Goal: Transaction & Acquisition: Download file/media

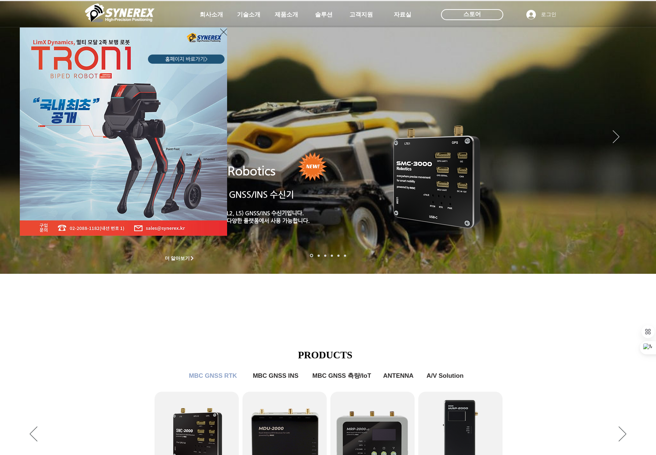
click at [221, 31] on icon "사이트로 돌아가기" at bounding box center [223, 31] width 7 height 9
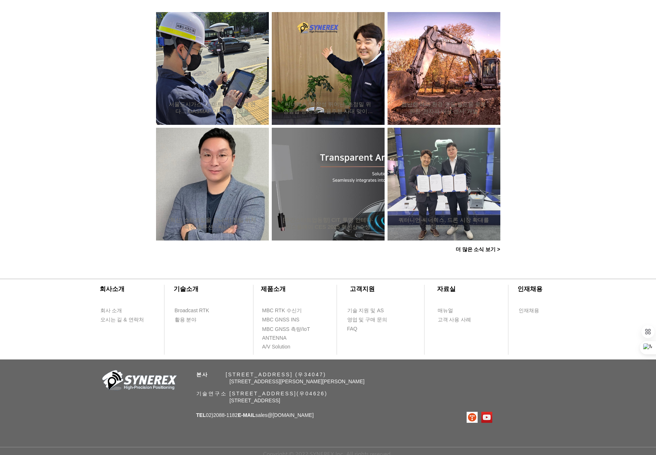
scroll to position [584, 0]
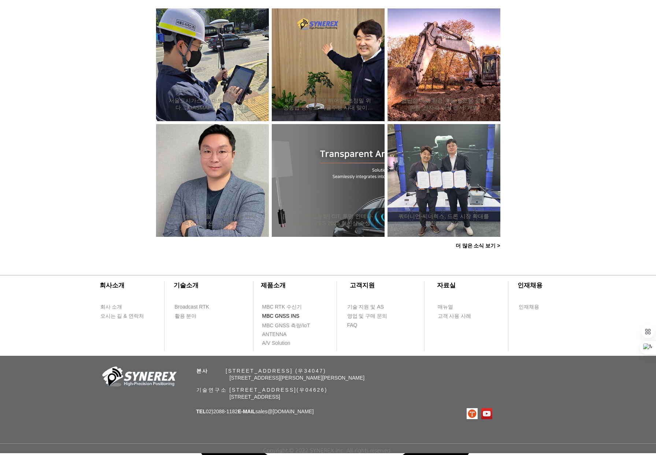
click at [284, 316] on span "MBC GNSS INS" at bounding box center [280, 316] width 37 height 7
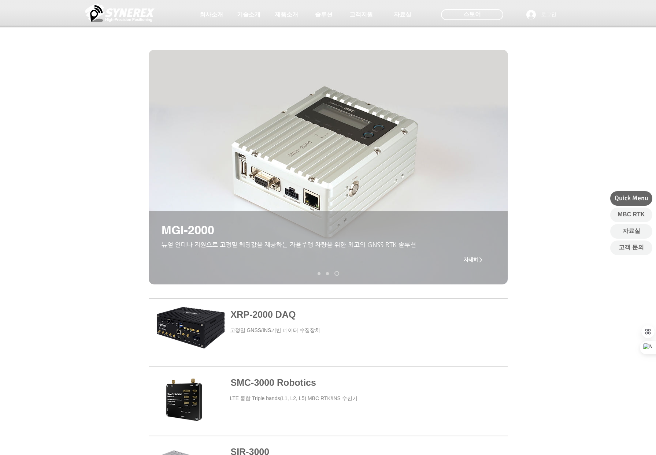
click at [473, 259] on span "자세히 >" at bounding box center [473, 260] width 19 height 6
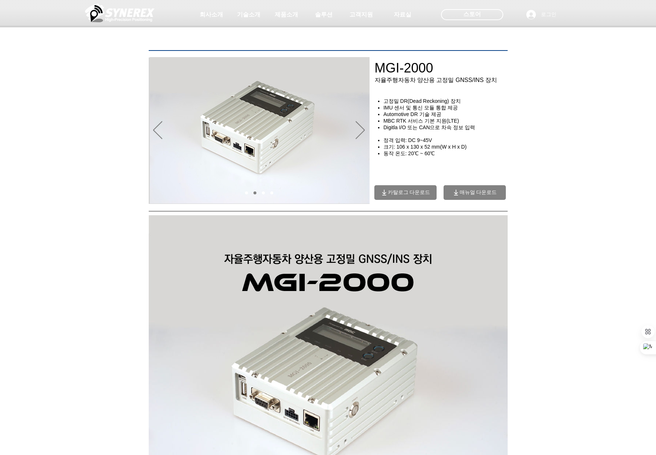
click at [462, 195] on span "매뉴얼 다운로드" at bounding box center [477, 192] width 37 height 7
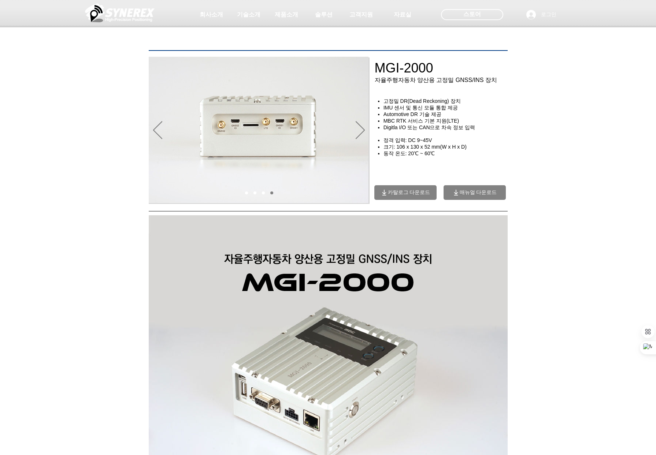
click at [397, 196] on span "카탈로그 다운로드" at bounding box center [409, 192] width 42 height 7
click at [528, 139] on div "main content" at bounding box center [328, 158] width 656 height 92
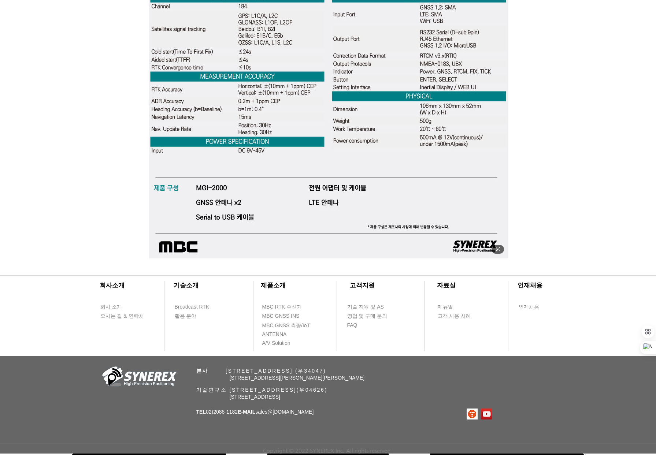
scroll to position [2298, 0]
